Goal: Navigation & Orientation: Find specific page/section

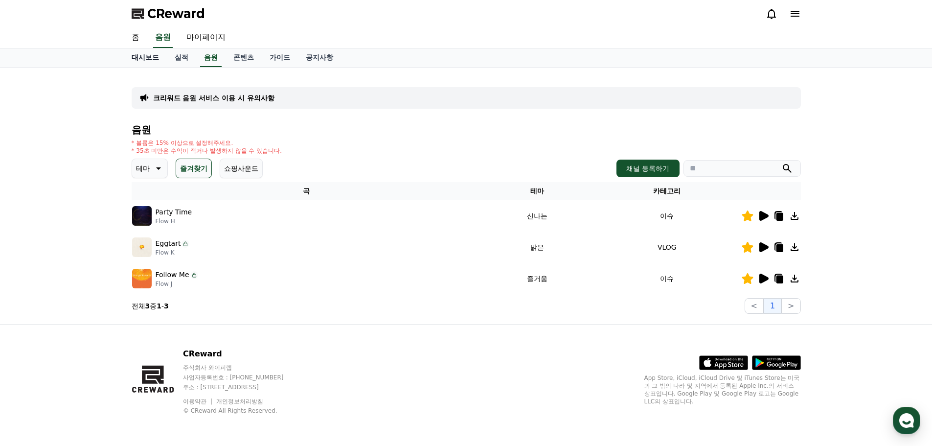
click at [139, 60] on link "대시보드" at bounding box center [145, 57] width 43 height 19
